Goal: Transaction & Acquisition: Purchase product/service

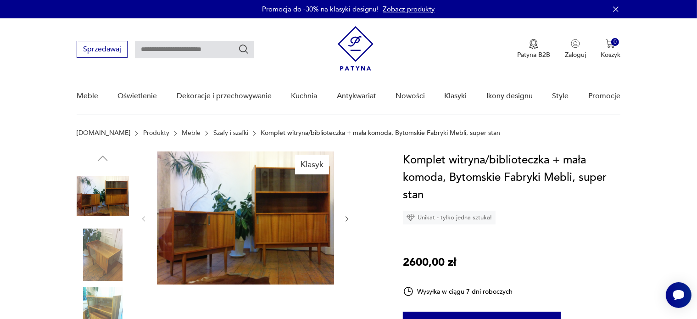
click at [100, 238] on img at bounding box center [103, 255] width 52 height 52
